Goal: Task Accomplishment & Management: Manage account settings

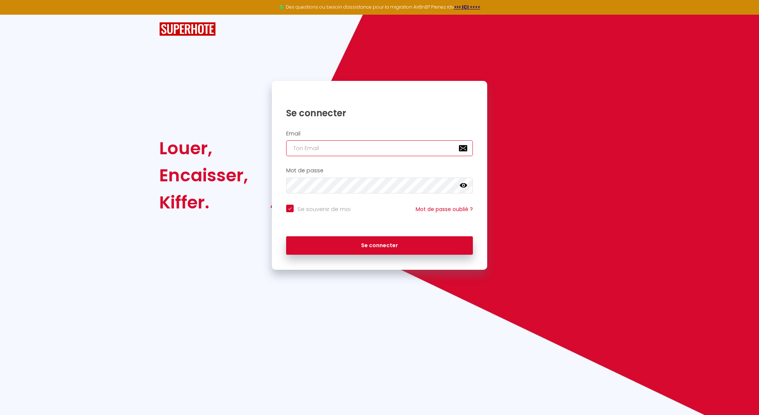
click at [355, 141] on input "email" at bounding box center [379, 148] width 187 height 16
type input "[EMAIL_ADDRESS][DOMAIN_NAME]"
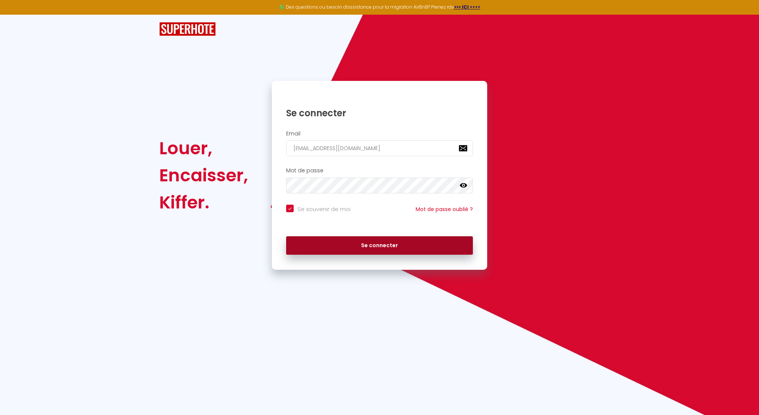
click at [373, 248] on button "Se connecter" at bounding box center [379, 245] width 187 height 19
checkbox input "true"
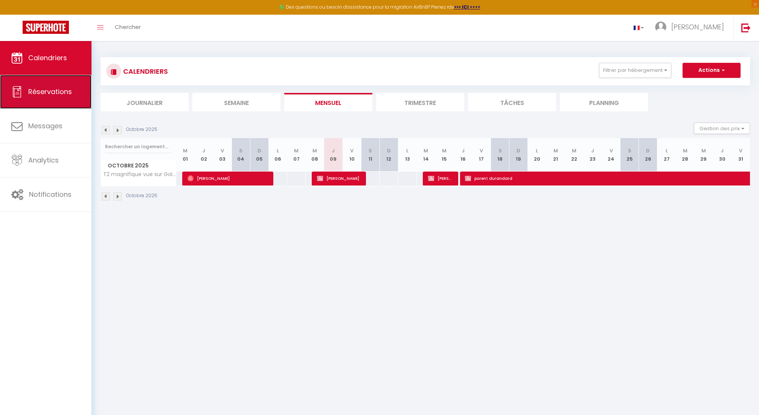
click at [60, 76] on link "Réservations" at bounding box center [45, 92] width 91 height 34
select select "not_cancelled"
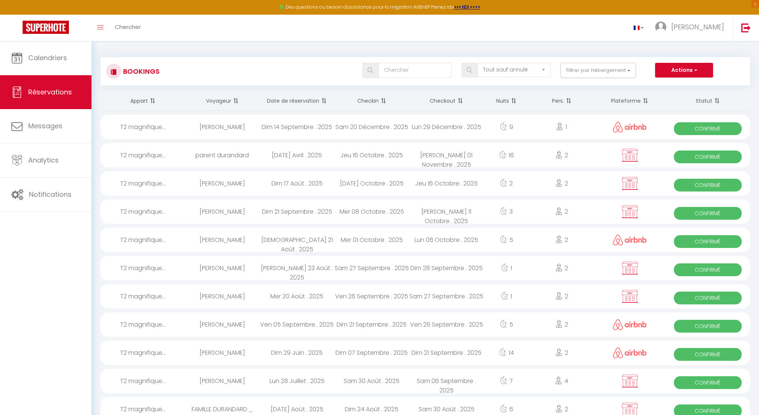
click at [279, 99] on th "Date de réservation" at bounding box center [297, 101] width 75 height 20
